Goal: Check status: Check status

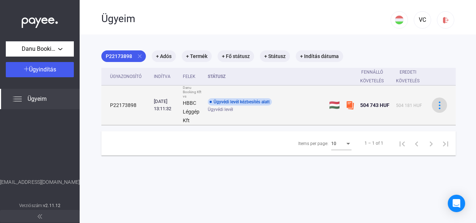
click at [437, 105] on img at bounding box center [440, 105] width 8 height 8
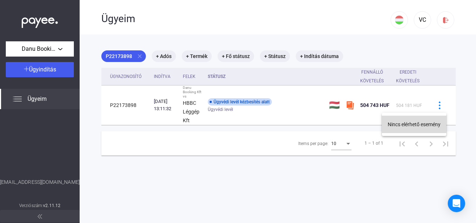
click at [428, 122] on button "Nincs elérhető esemény" at bounding box center [414, 123] width 64 height 17
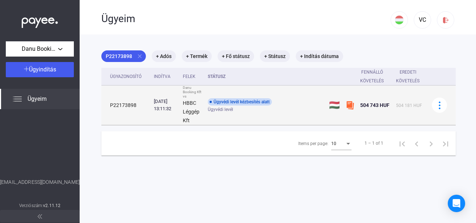
click at [369, 105] on span "504 743 HUF" at bounding box center [374, 105] width 29 height 6
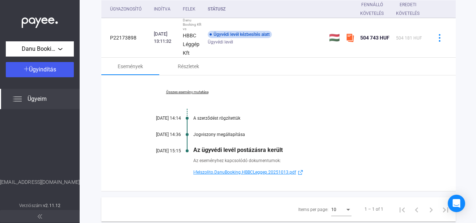
scroll to position [83, 0]
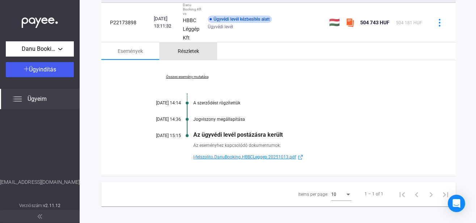
click at [185, 55] on div "Részletek" at bounding box center [188, 51] width 21 height 9
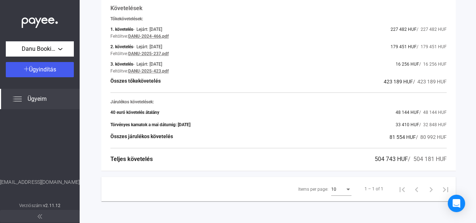
scroll to position [0, 0]
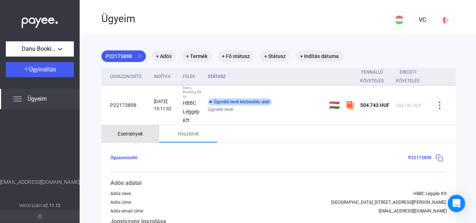
click at [132, 134] on div "Események" at bounding box center [130, 133] width 25 height 9
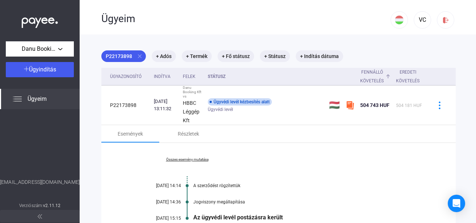
click at [372, 74] on div "Fennálló követelés" at bounding box center [372, 76] width 24 height 17
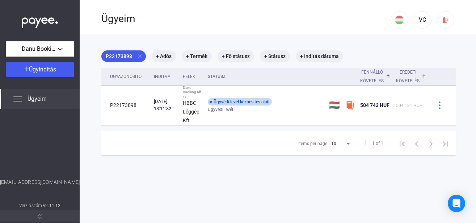
click at [414, 77] on div "Eredeti követelés" at bounding box center [408, 76] width 24 height 17
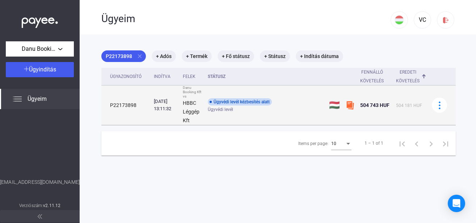
click at [366, 105] on span "504 743 HUF" at bounding box center [374, 105] width 29 height 6
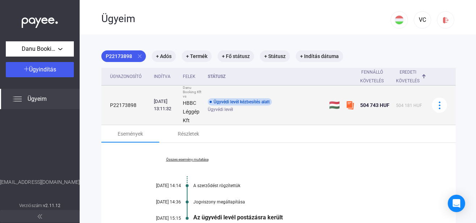
click at [350, 105] on img at bounding box center [350, 105] width 9 height 9
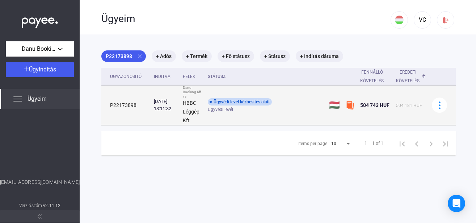
click at [350, 105] on img at bounding box center [350, 105] width 9 height 9
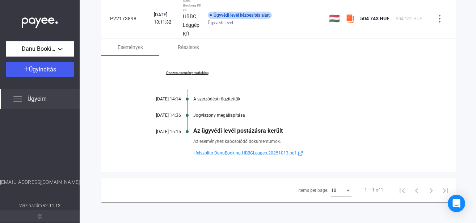
scroll to position [94, 0]
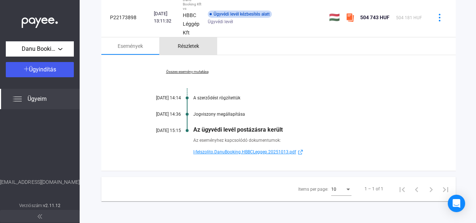
click at [190, 42] on div "Részletek" at bounding box center [188, 46] width 21 height 9
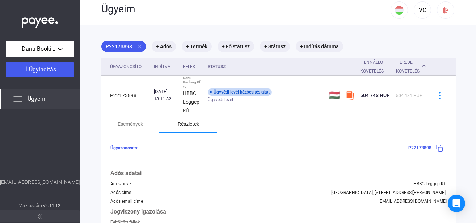
scroll to position [0, 0]
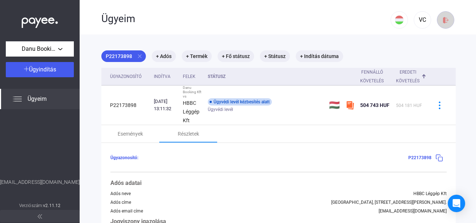
click at [442, 20] on img at bounding box center [446, 20] width 8 height 8
